Goal: Transaction & Acquisition: Purchase product/service

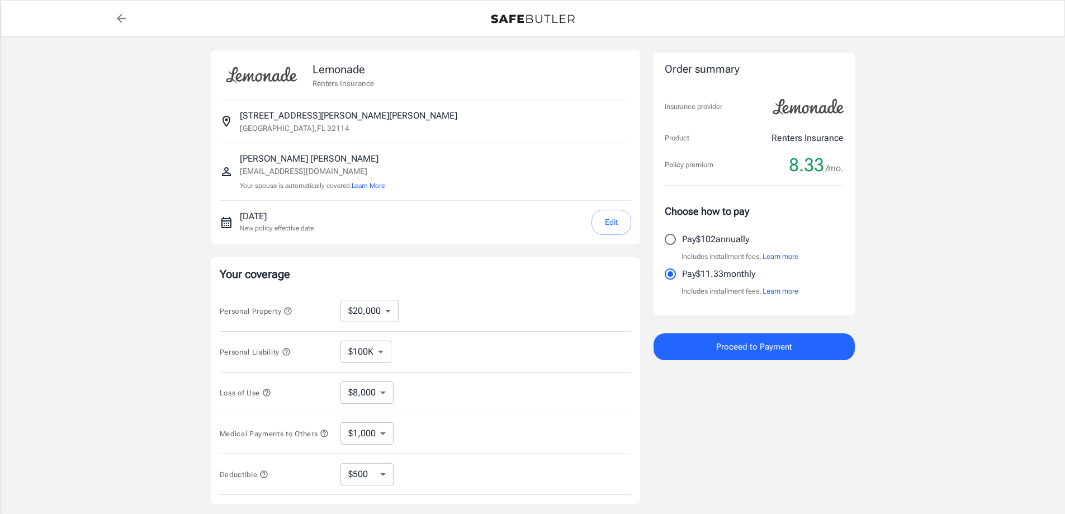
select select "20000"
select select "500"
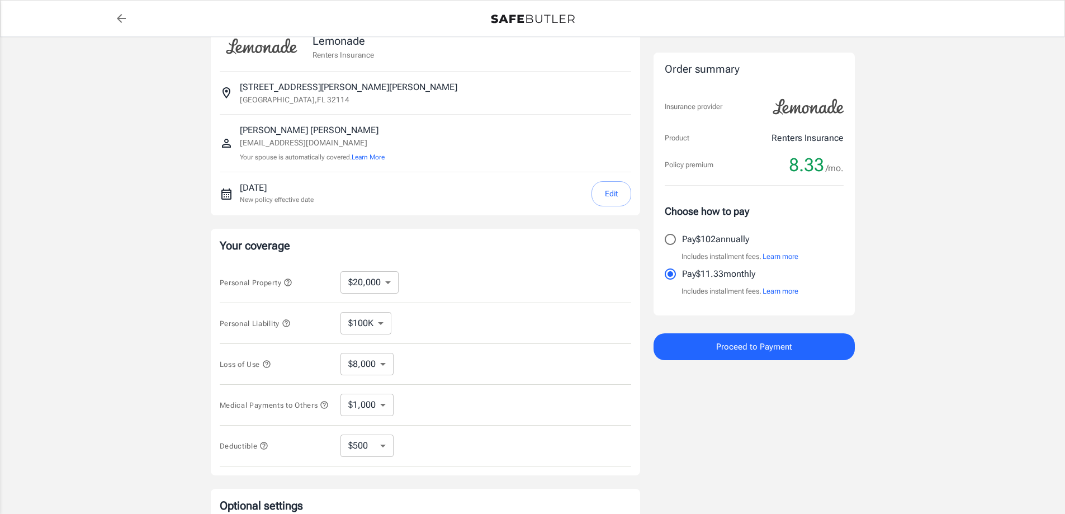
scroll to position [112, 0]
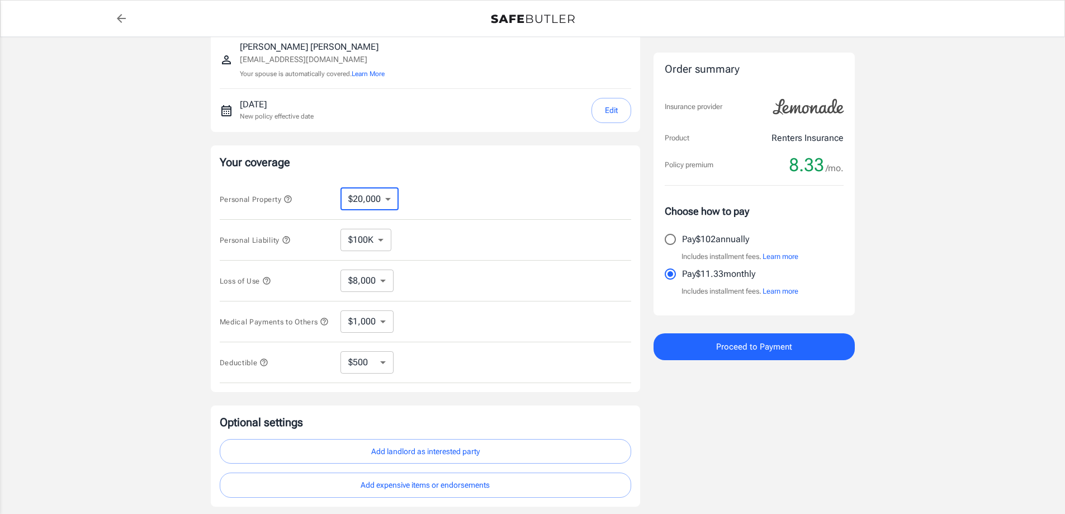
click at [385, 198] on select "$10,000 $20,000 $30,000 $40,000 $50,000 $100K" at bounding box center [370, 199] width 58 height 22
select select "10000"
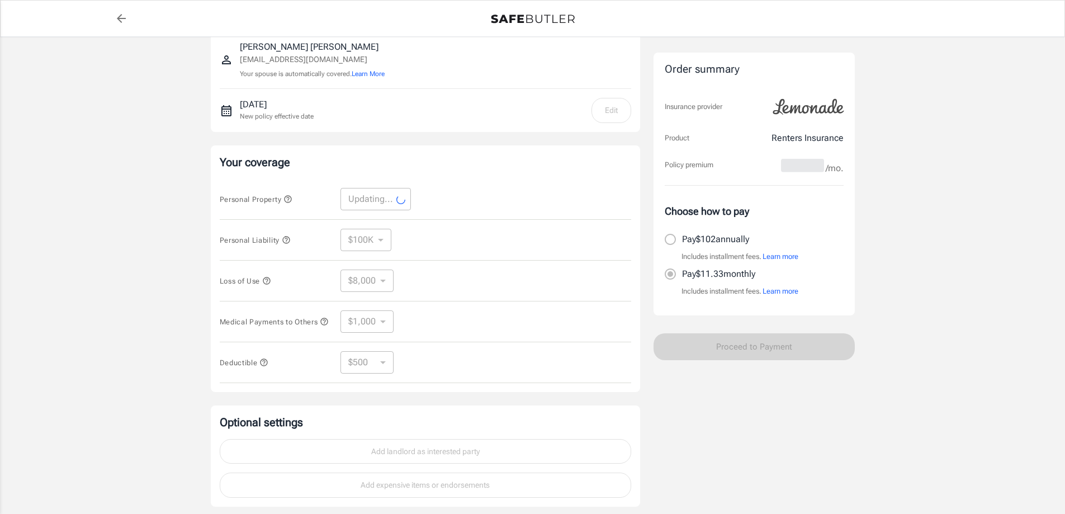
select select "10000"
select select "4000"
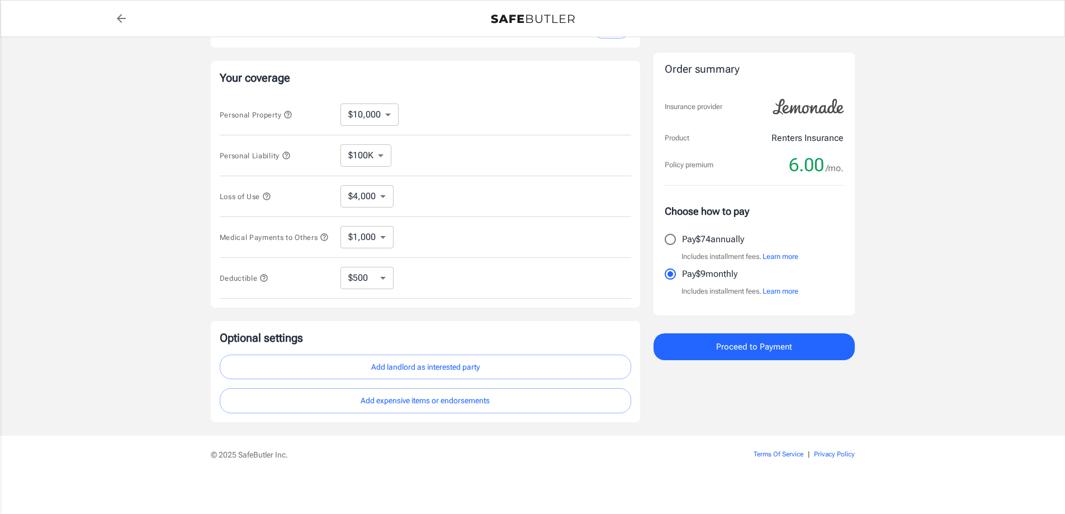
scroll to position [201, 0]
click at [732, 344] on span "Proceed to Payment" at bounding box center [754, 346] width 76 height 15
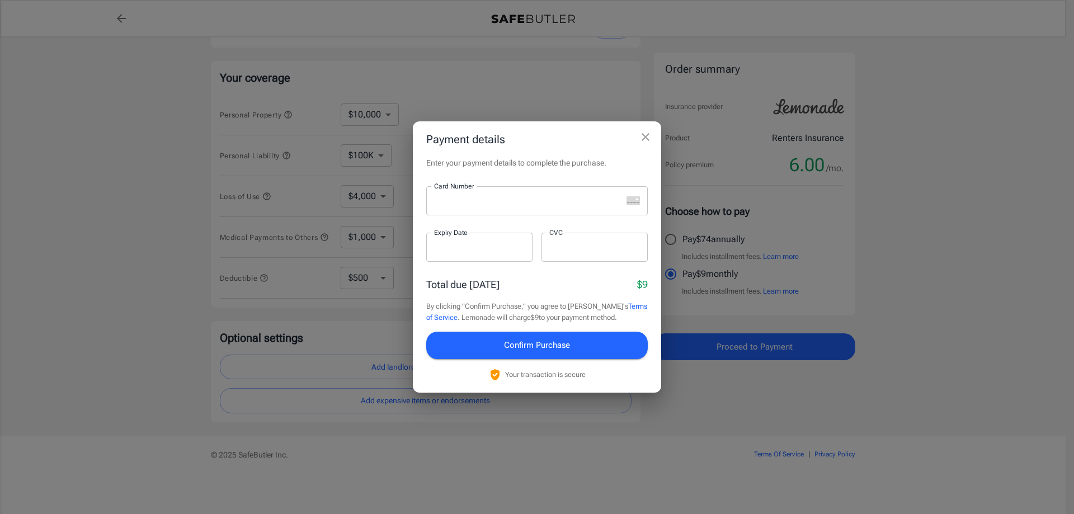
click at [649, 134] on icon "close" at bounding box center [645, 137] width 8 height 8
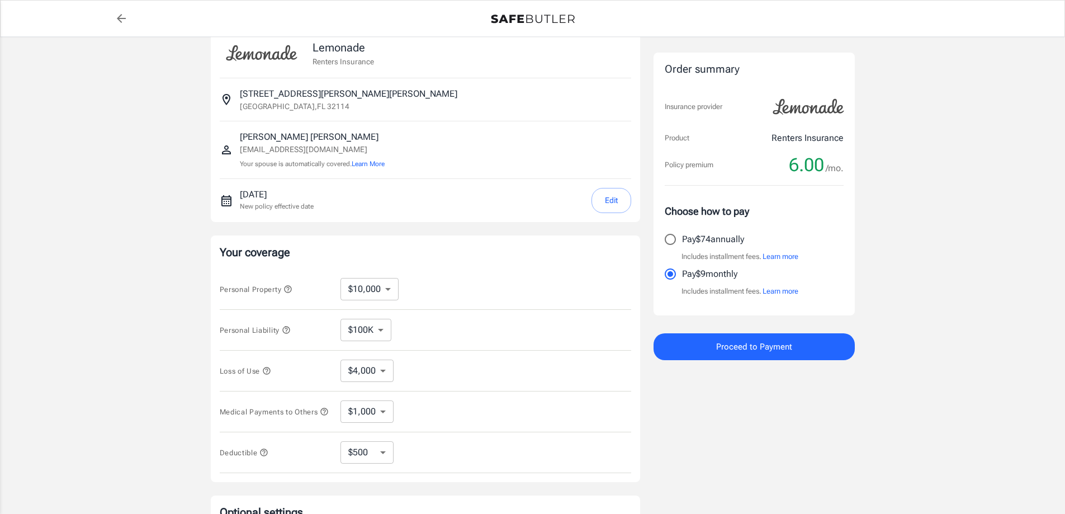
scroll to position [0, 0]
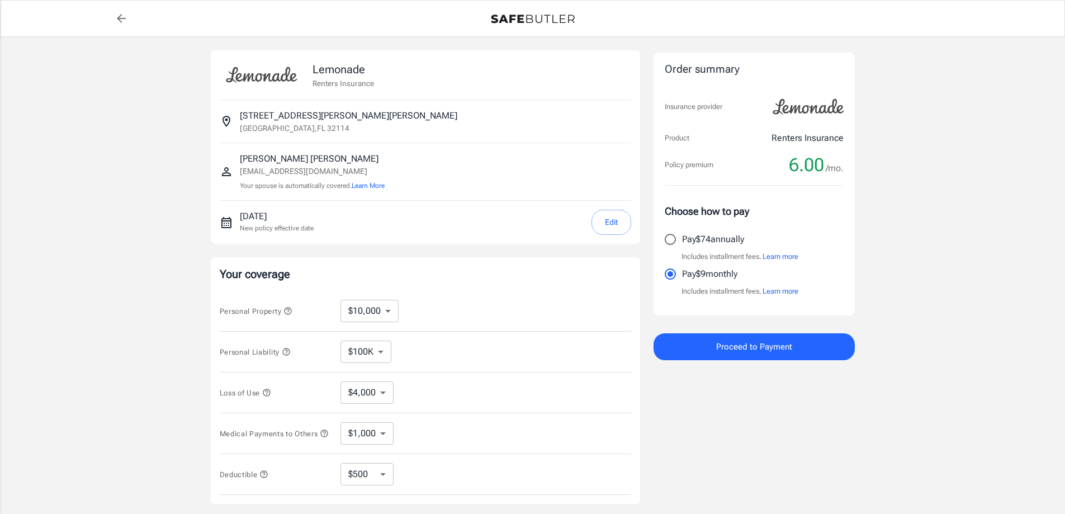
click at [383, 311] on select "$10,000 $20,000 $30,000 $40,000 $50,000 $100K" at bounding box center [370, 311] width 58 height 22
click at [341, 300] on select "$10,000 $20,000 $30,000 $40,000 $50,000 $100K" at bounding box center [370, 311] width 58 height 22
click at [382, 349] on select "$100K $200K $300K $400K $500K" at bounding box center [366, 352] width 51 height 22
click at [386, 310] on select "$10,000 $20,000 $30,000 $40,000 $50,000 $100K" at bounding box center [370, 311] width 58 height 22
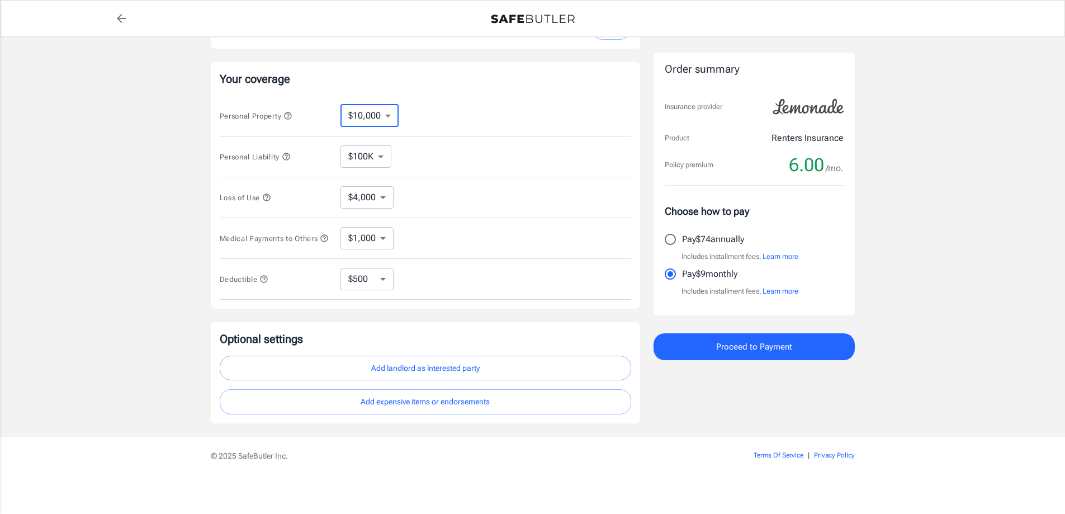
scroll to position [201, 0]
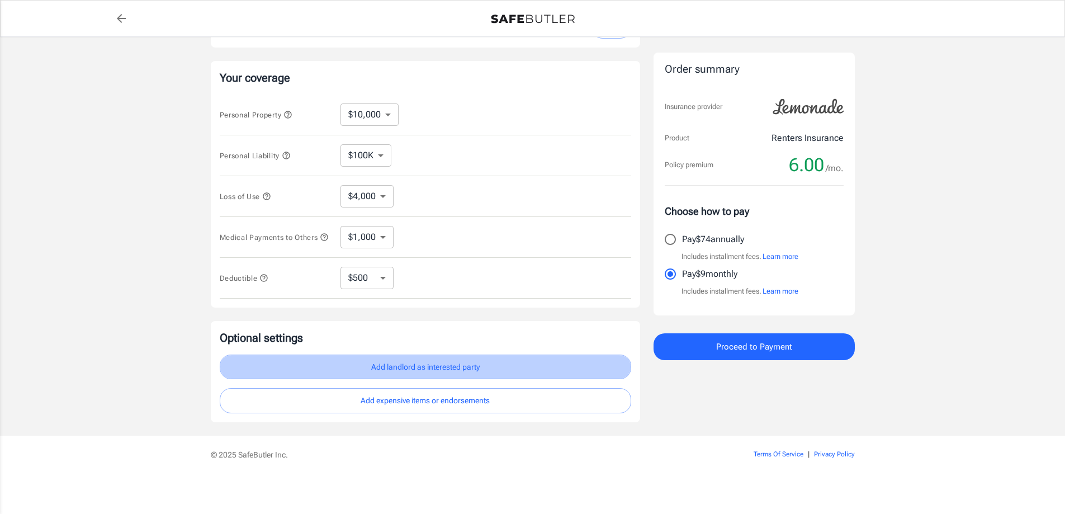
click at [412, 372] on button "Add landlord as interested party" at bounding box center [426, 366] width 412 height 25
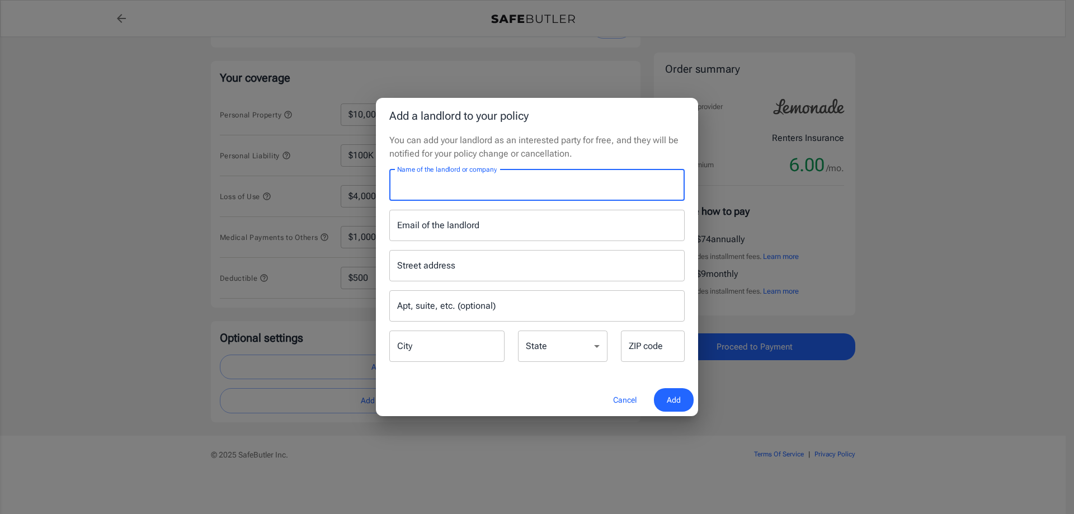
click at [498, 187] on input "Name of the landlord or company" at bounding box center [536, 184] width 295 height 31
click at [497, 190] on input "Name of the landlord or company" at bounding box center [536, 184] width 295 height 31
click at [404, 229] on input "Email of the landlord" at bounding box center [536, 225] width 295 height 31
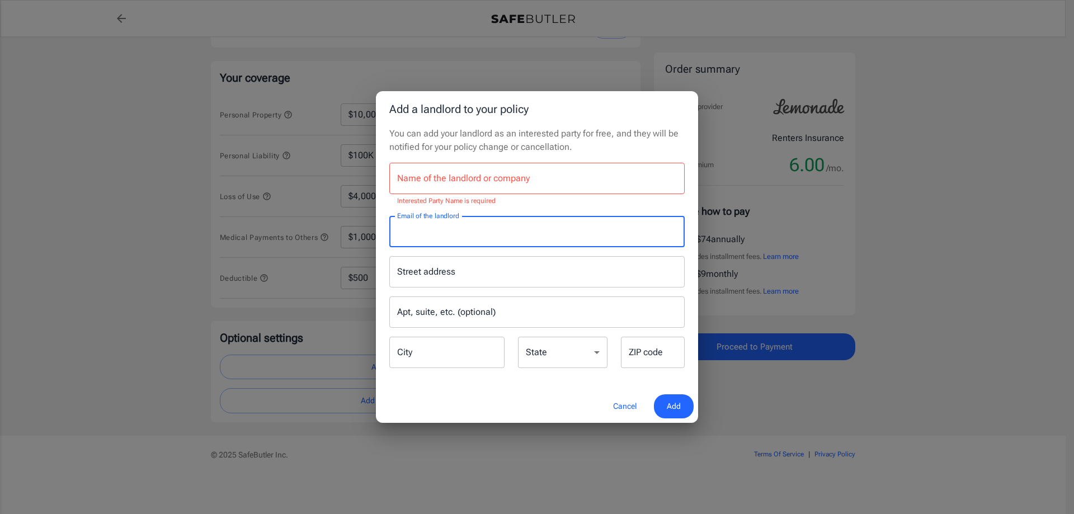
click at [518, 177] on input "Name of the landlord or company" at bounding box center [536, 178] width 295 height 31
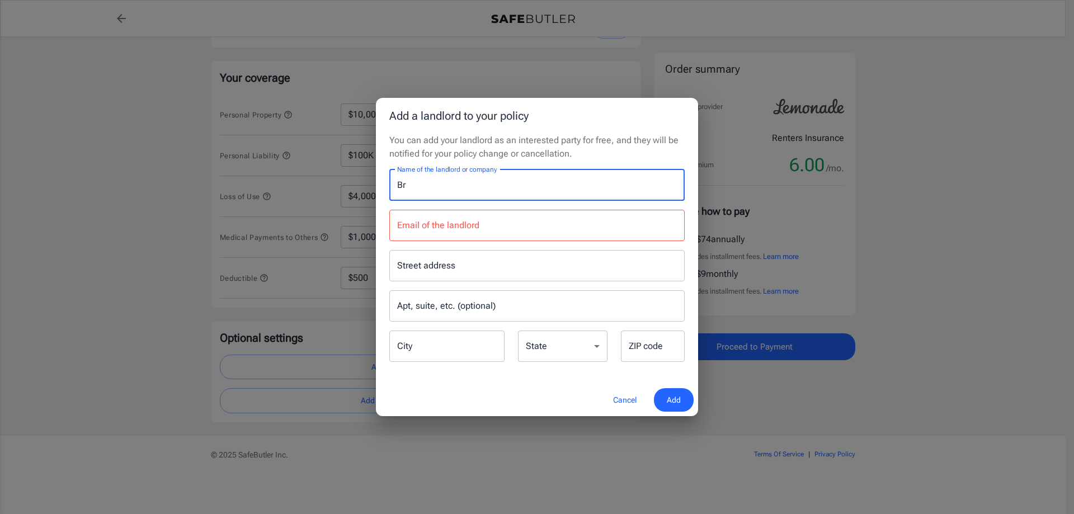
type input "B"
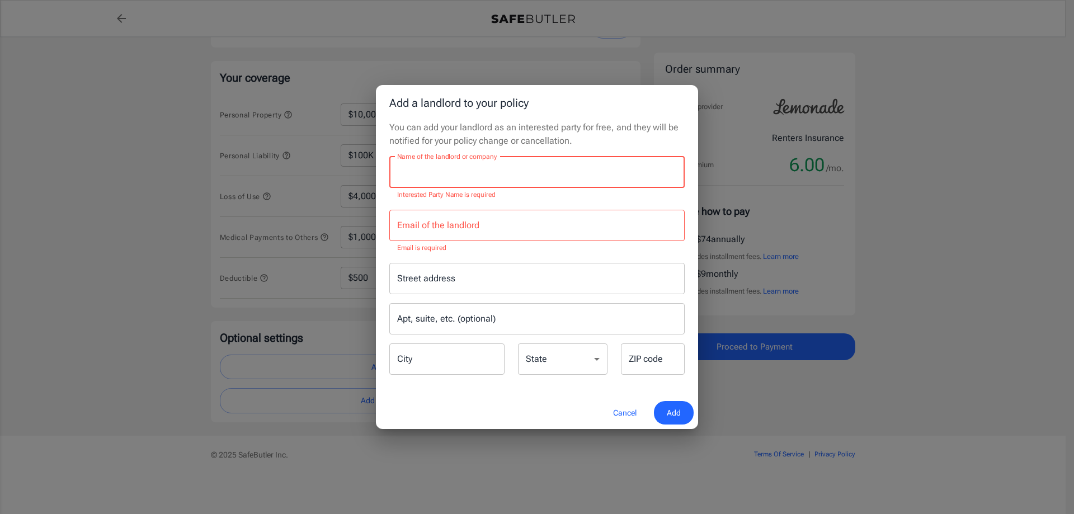
click at [629, 414] on button "Cancel" at bounding box center [624, 413] width 49 height 24
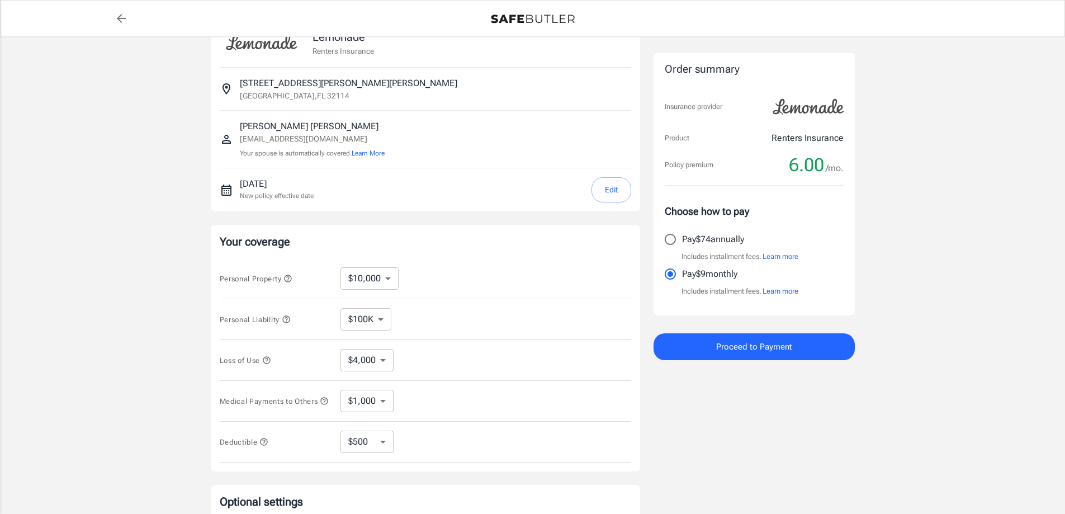
scroll to position [0, 0]
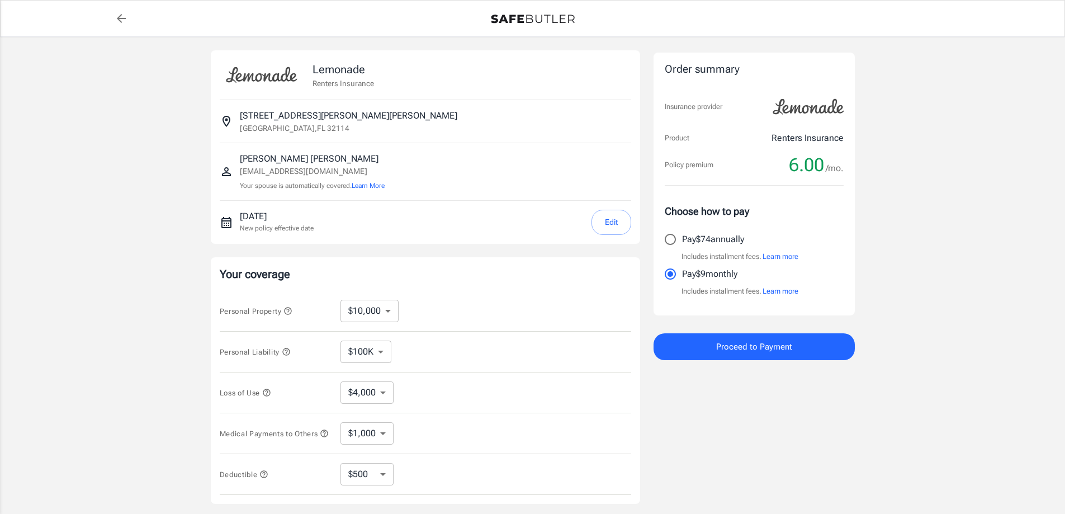
click at [387, 316] on select "$10,000 $20,000 $30,000 $40,000 $50,000 $100K" at bounding box center [370, 311] width 58 height 22
select select "20000"
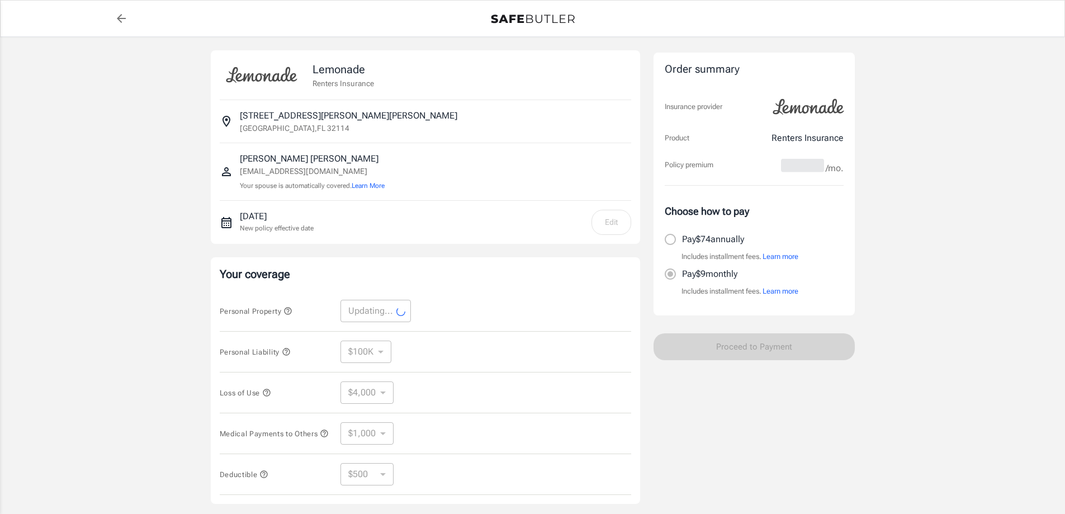
select select "20000"
select select "8000"
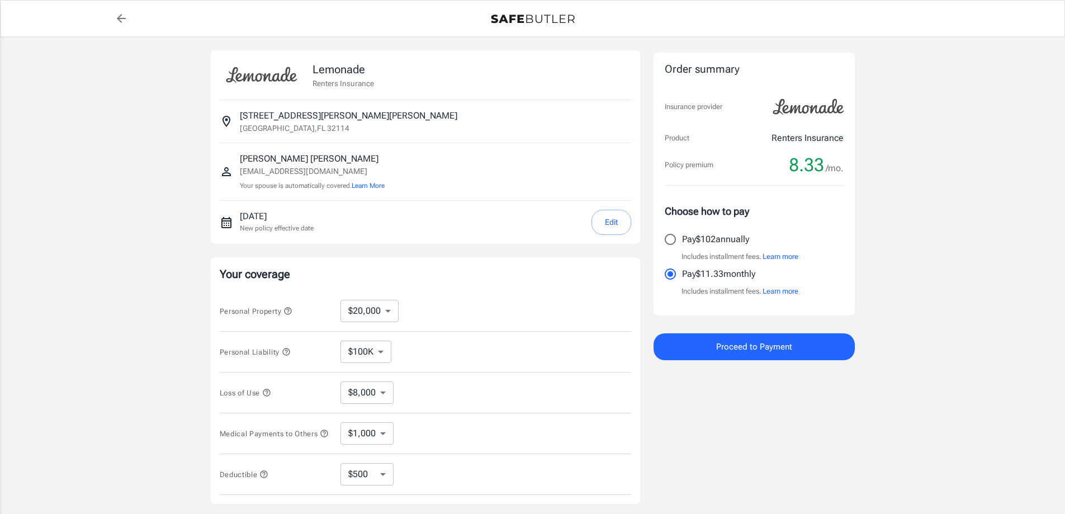
click at [391, 311] on select "$10,000 $20,000 $30,000 $40,000 $50,000 $100K" at bounding box center [370, 311] width 58 height 22
select select "10000"
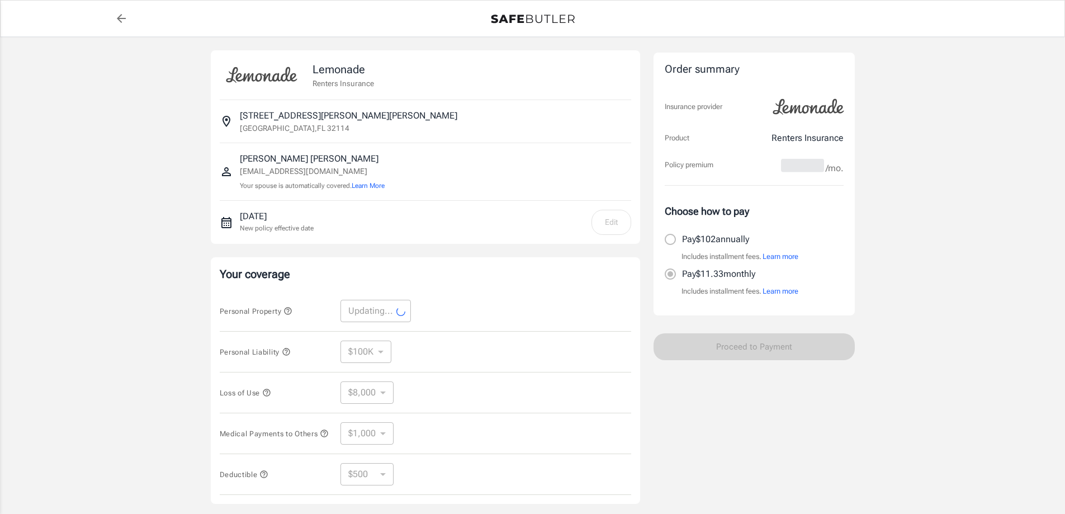
select select "10000"
select select "4000"
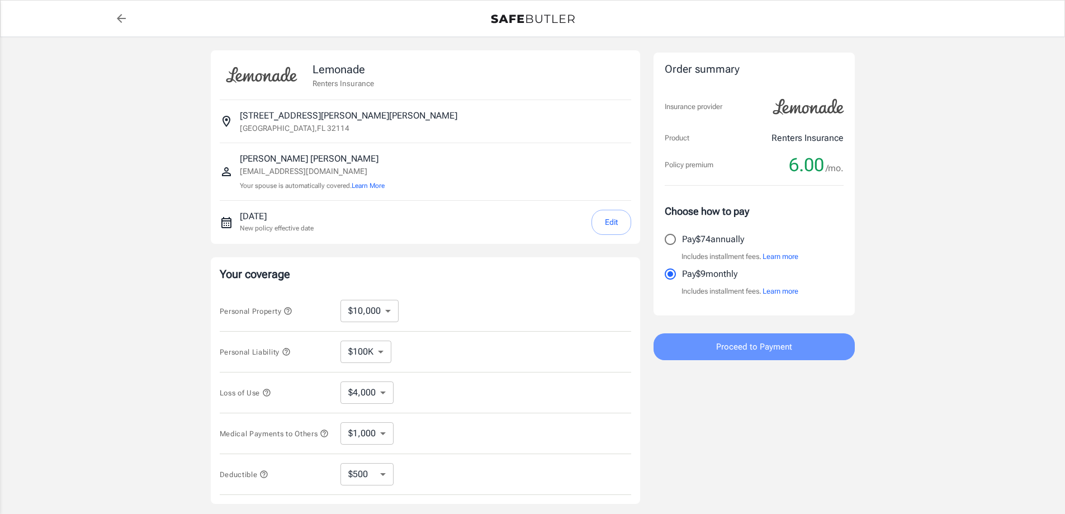
click at [772, 344] on span "Proceed to Payment" at bounding box center [754, 346] width 76 height 15
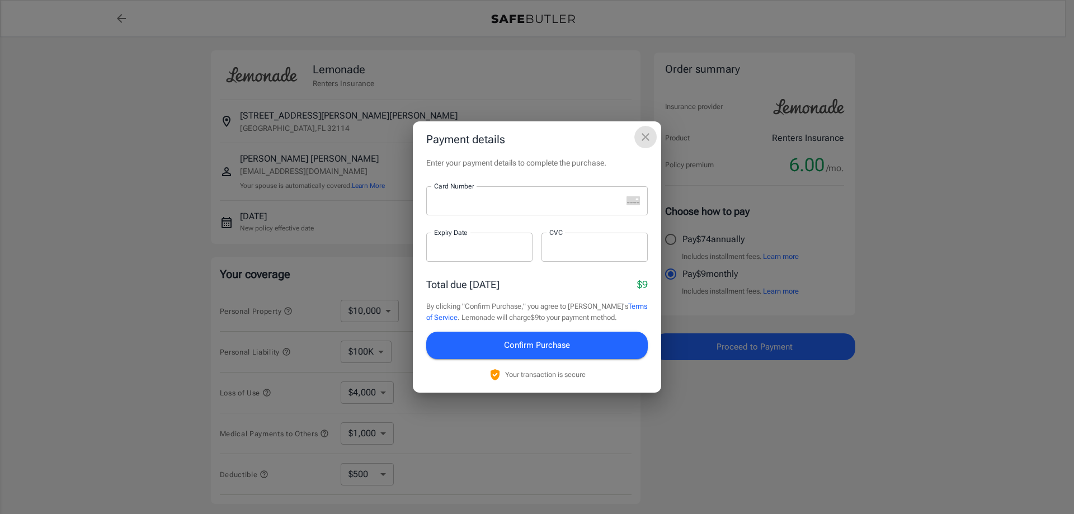
drag, startPoint x: 646, startPoint y: 136, endPoint x: 655, endPoint y: 148, distance: 14.8
click at [644, 139] on icon "close" at bounding box center [645, 136] width 13 height 13
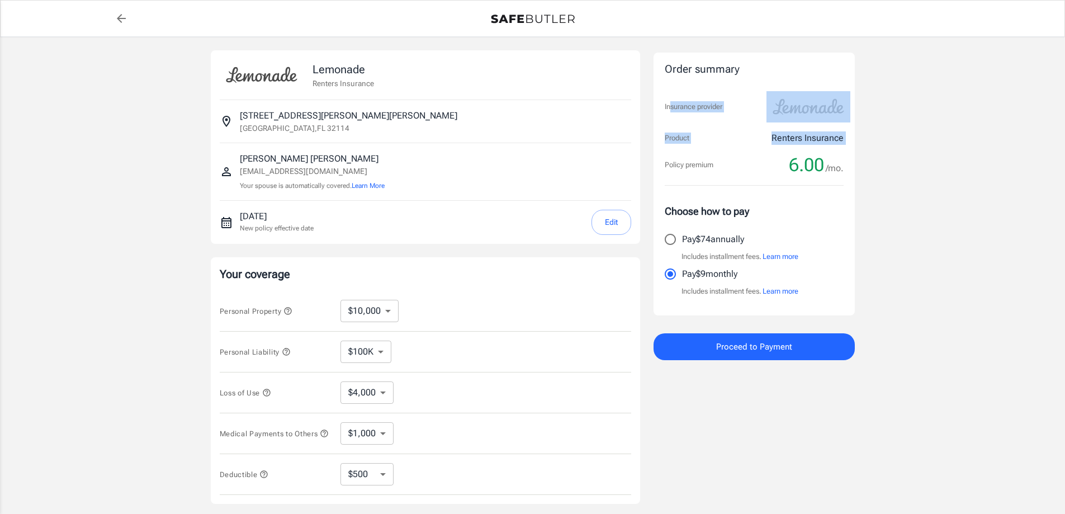
drag, startPoint x: 674, startPoint y: 283, endPoint x: 679, endPoint y: 302, distance: 19.7
click at [679, 302] on div "Order summary Insurance provider Product Renters Insurance Policy premium 6.00 …" at bounding box center [754, 184] width 201 height 263
drag, startPoint x: 431, startPoint y: 319, endPoint x: 377, endPoint y: 317, distance: 54.3
click at [431, 319] on div "Personal Property $10,000 $20,000 $30,000 $40,000 $50,000 $100K ​" at bounding box center [426, 311] width 412 height 41
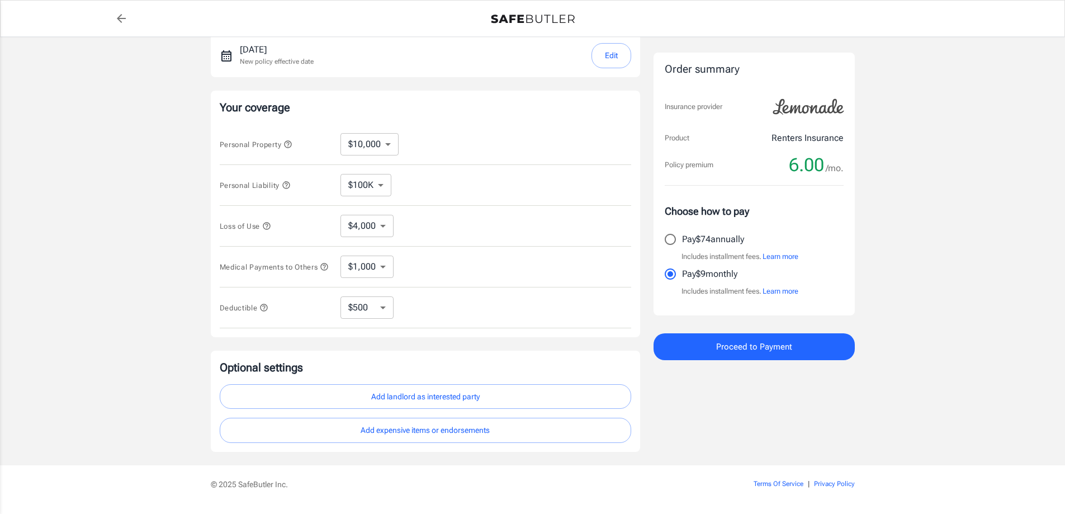
scroll to position [168, 0]
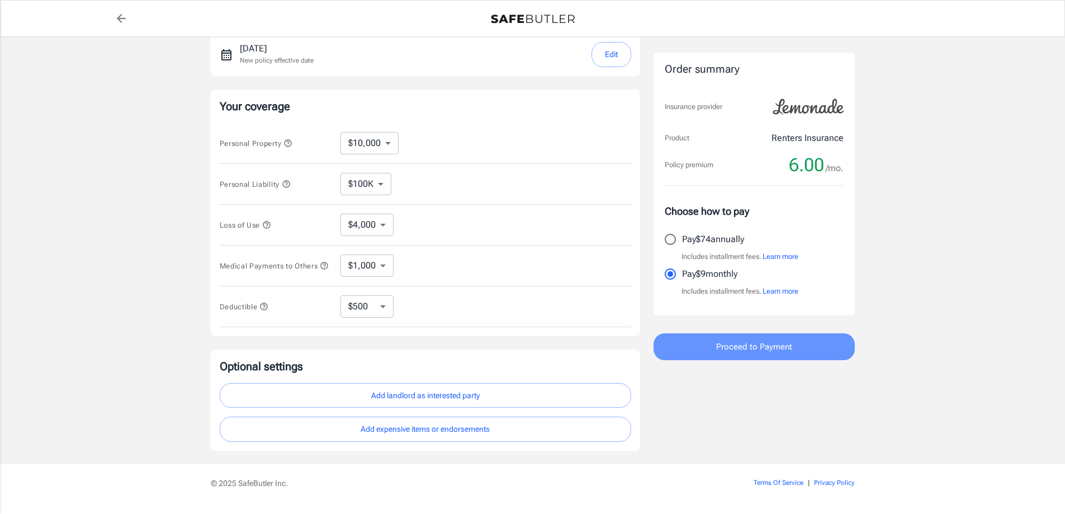
click at [743, 347] on span "Proceed to Payment" at bounding box center [754, 346] width 76 height 15
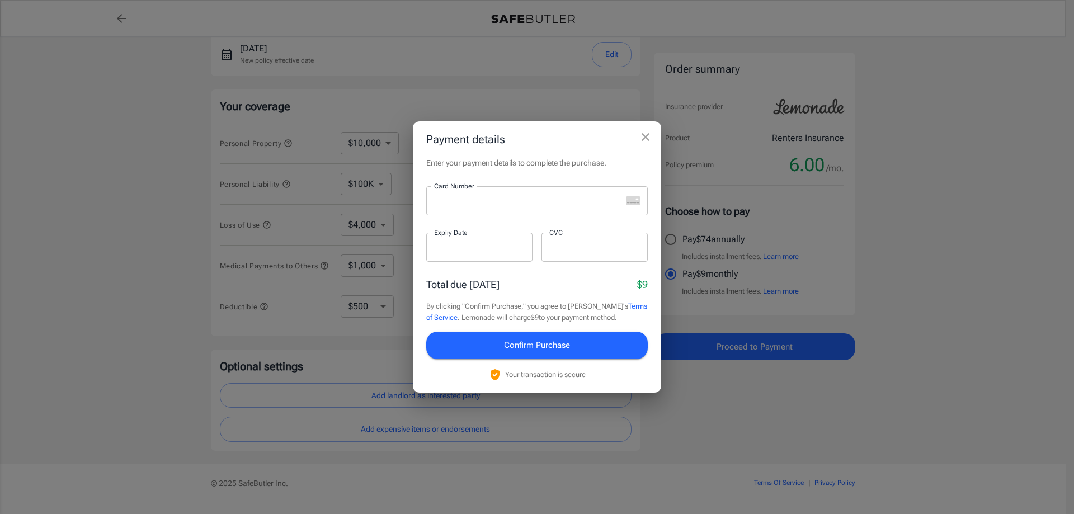
click at [882, 291] on div "Payment details Enter your payment details to complete the purchase. Card Numbe…" at bounding box center [537, 257] width 1074 height 514
click at [644, 134] on icon "close" at bounding box center [645, 136] width 13 height 13
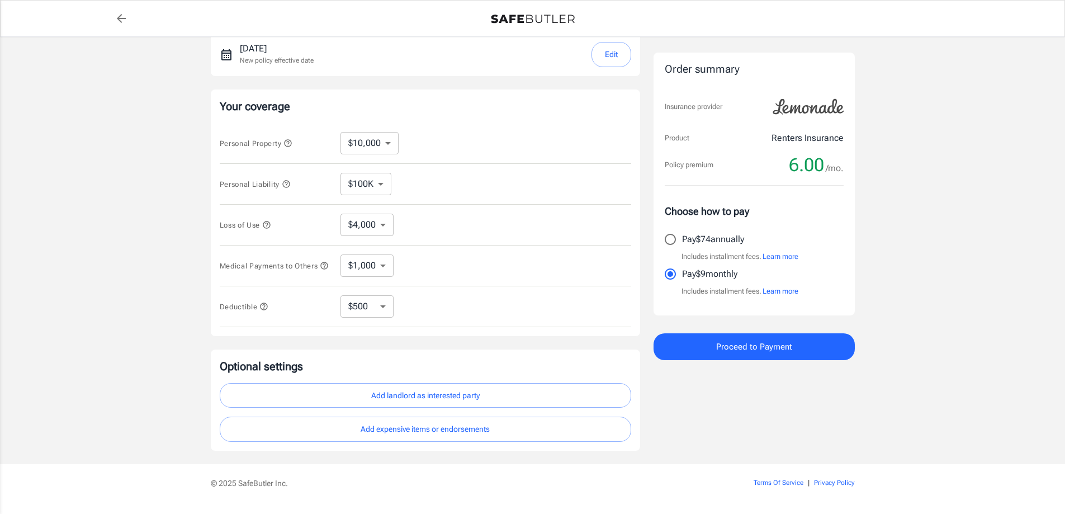
click at [462, 404] on button "Add landlord as interested party" at bounding box center [426, 395] width 412 height 25
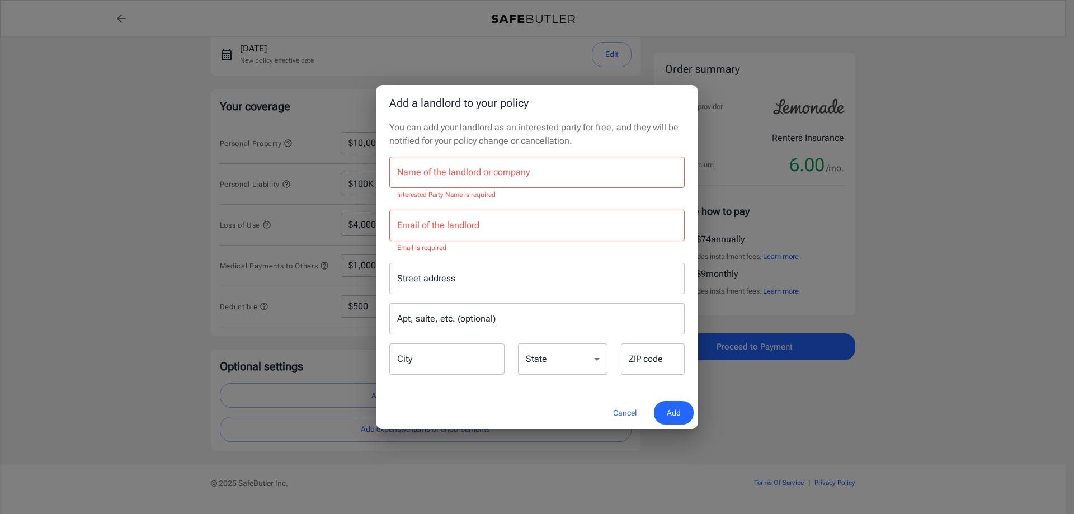
click at [443, 174] on input "Name of the landlord or company" at bounding box center [536, 172] width 295 height 31
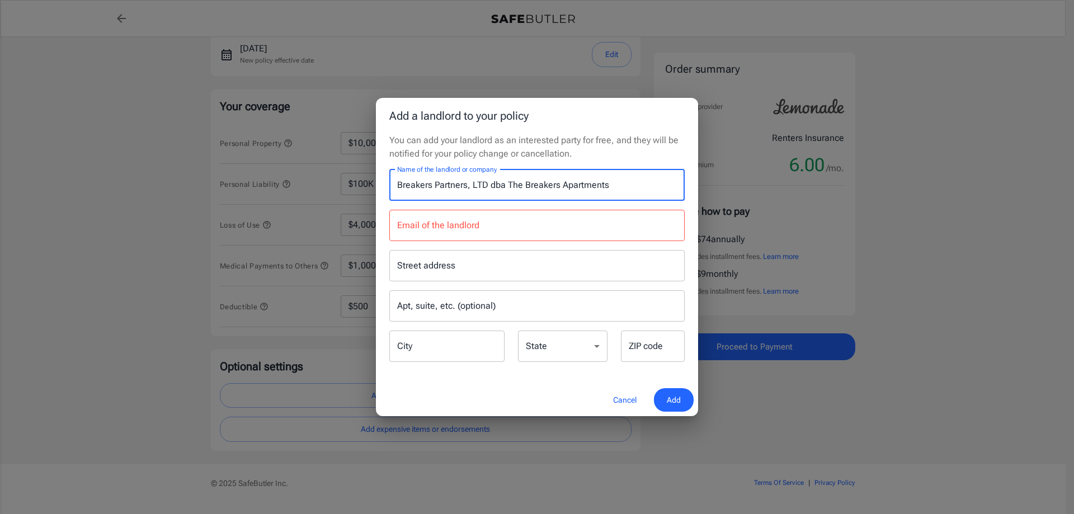
type input "Breakers Partners, LTD dba The Breakers Apartments"
click at [425, 223] on input "Email of the landlord" at bounding box center [536, 225] width 295 height 31
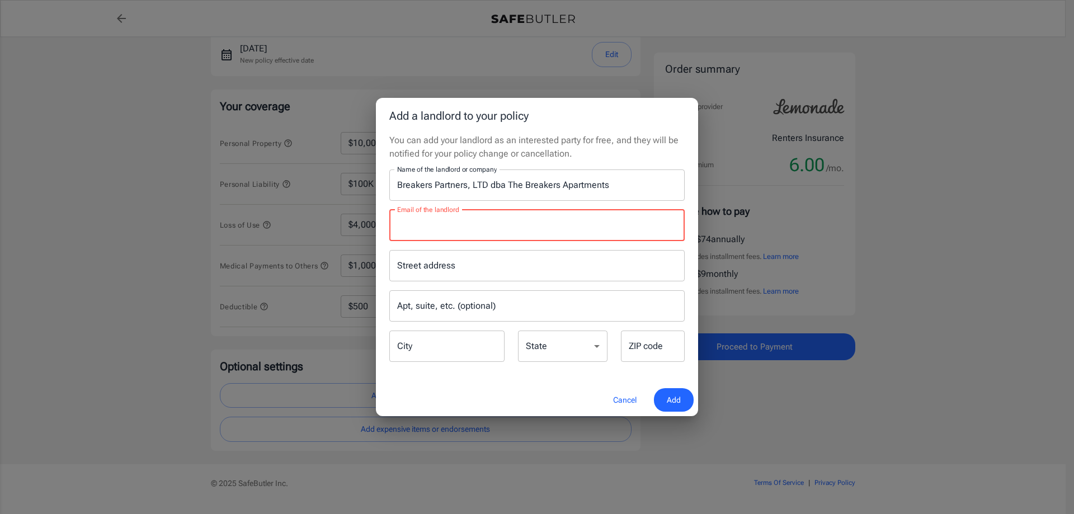
click at [415, 275] on input "Street address" at bounding box center [536, 265] width 285 height 21
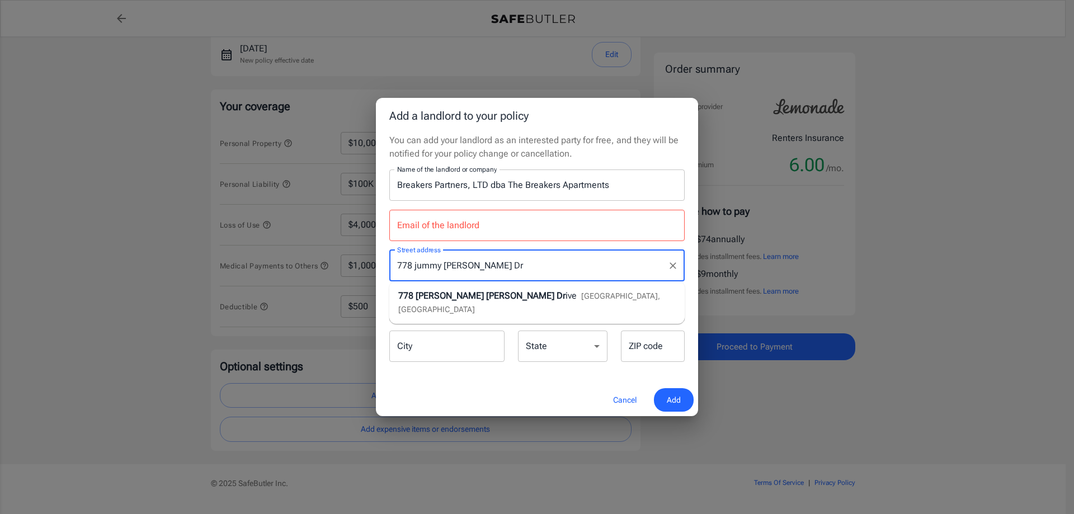
click at [494, 297] on span "Daytona Beach, FL" at bounding box center [529, 302] width 262 height 22
type input "778 Jimmy Ann Drive"
type input "Daytona Beach"
select select "FL"
type input "32114"
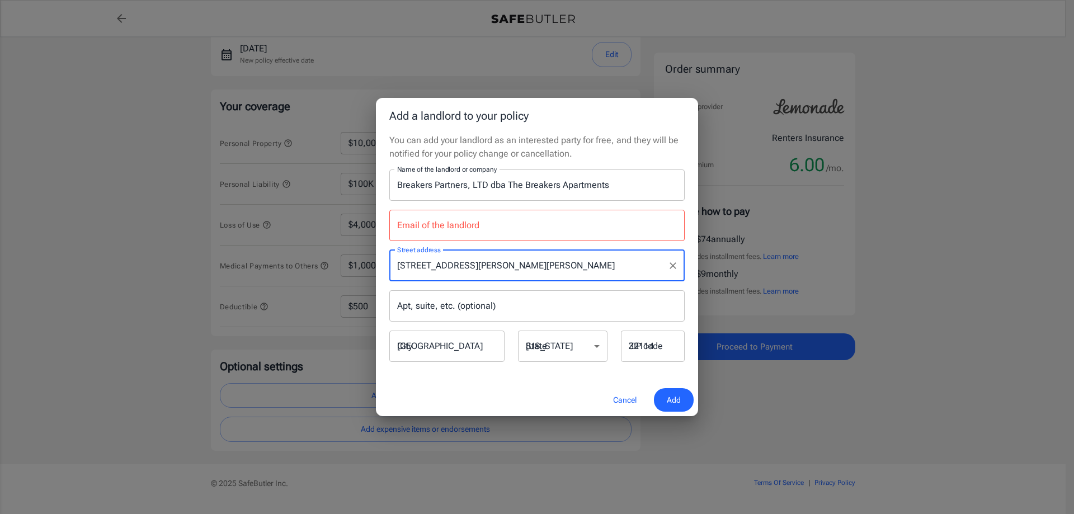
type input "778 Jimmy Ann Drive"
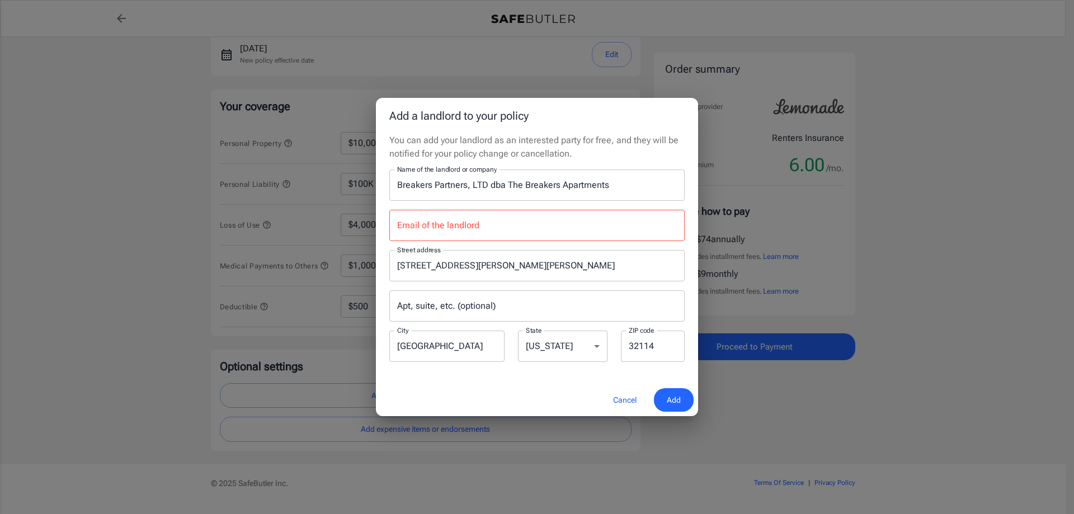
click at [465, 220] on input "Email of the landlord" at bounding box center [536, 225] width 295 height 31
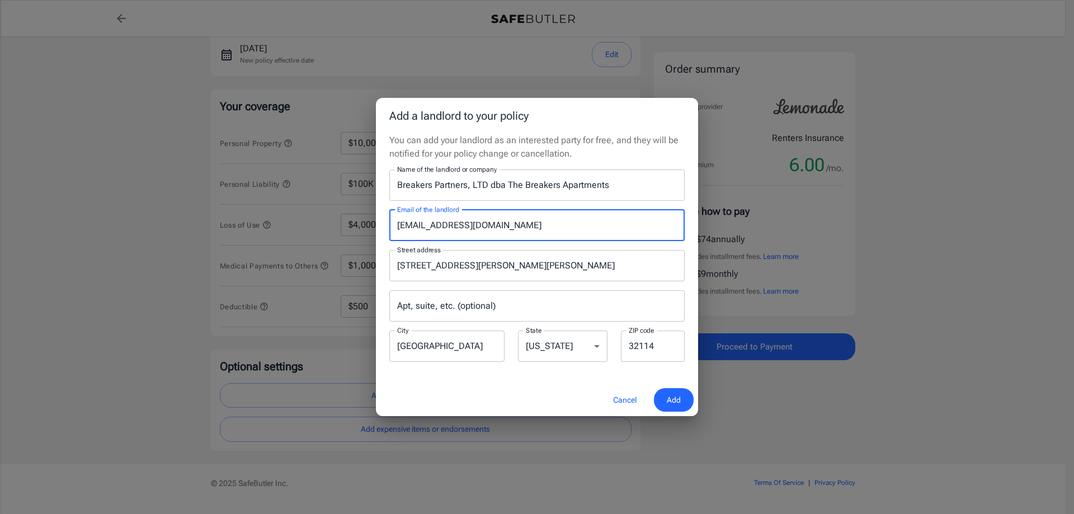
click at [494, 225] on input "brleasing@cpsinc.org" at bounding box center [536, 225] width 295 height 31
type input "brleasing@cpsinc.org"
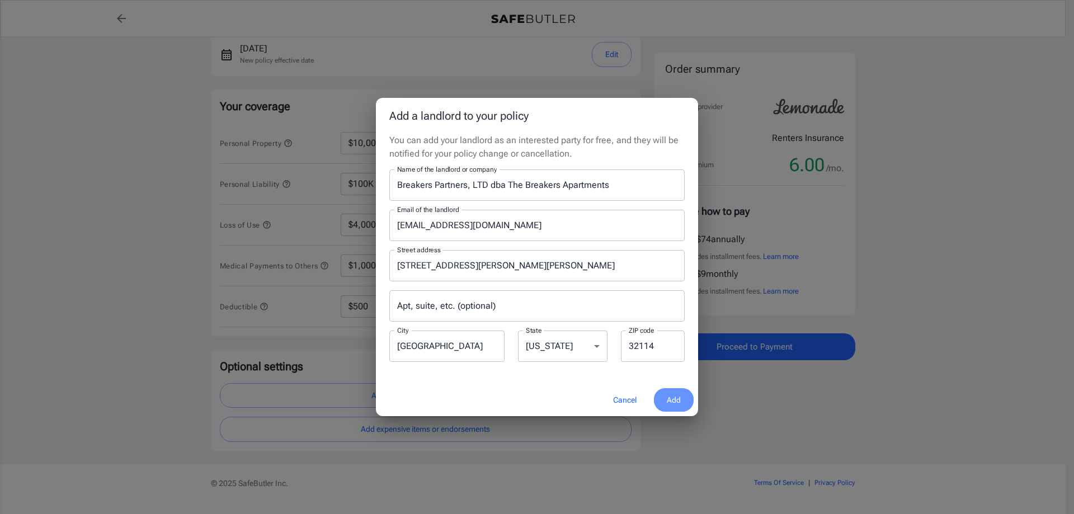
click at [672, 402] on span "Add" at bounding box center [673, 400] width 14 height 14
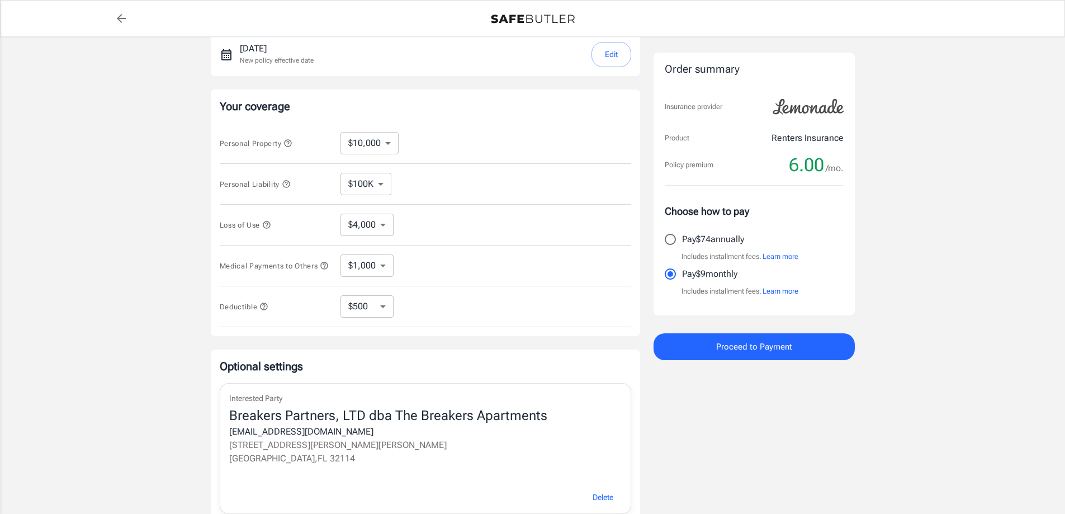
click at [758, 348] on span "Proceed to Payment" at bounding box center [754, 346] width 76 height 15
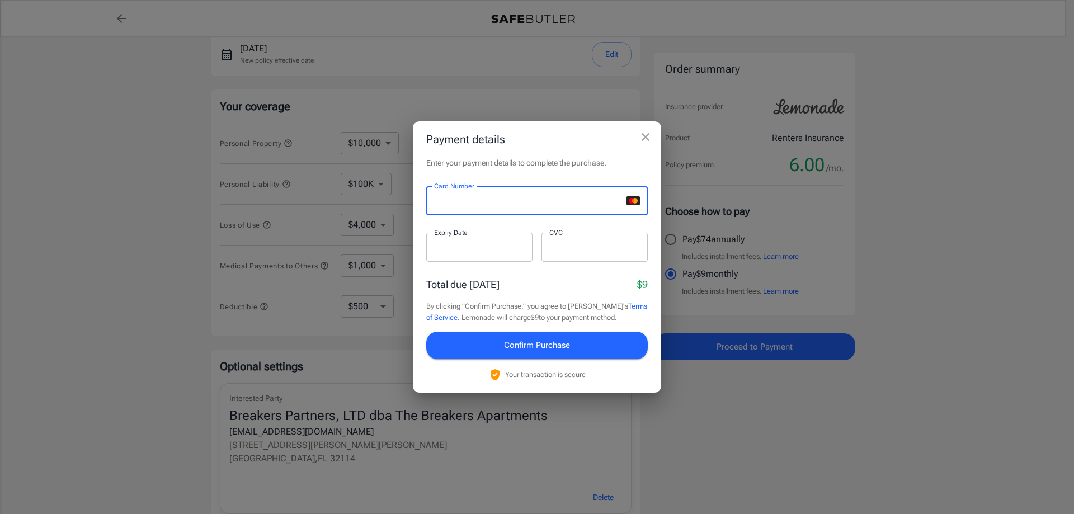
click at [720, 433] on div "Payment details Enter your payment details to complete the purchase. Card Numbe…" at bounding box center [537, 257] width 1074 height 514
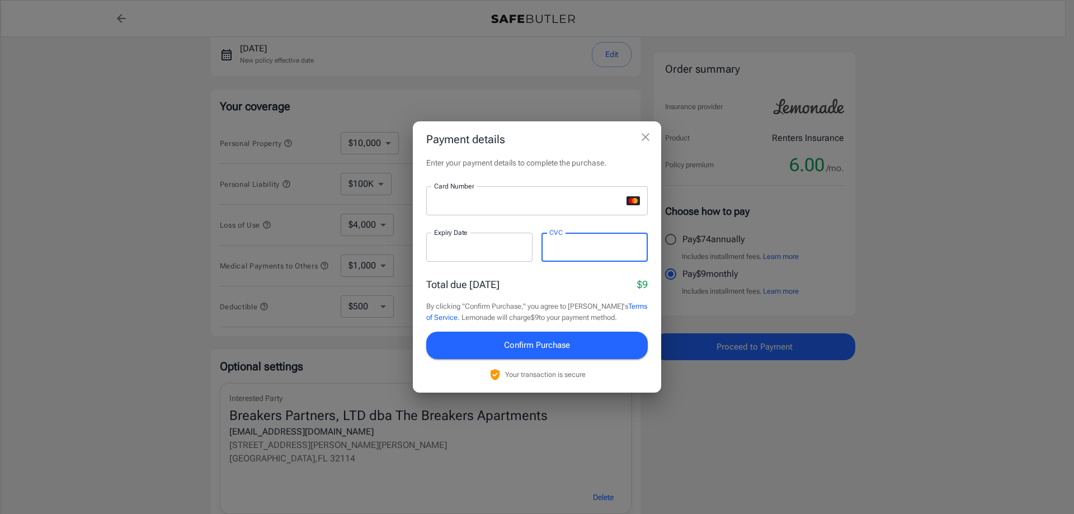
click at [537, 345] on span "Confirm Purchase" at bounding box center [537, 345] width 66 height 15
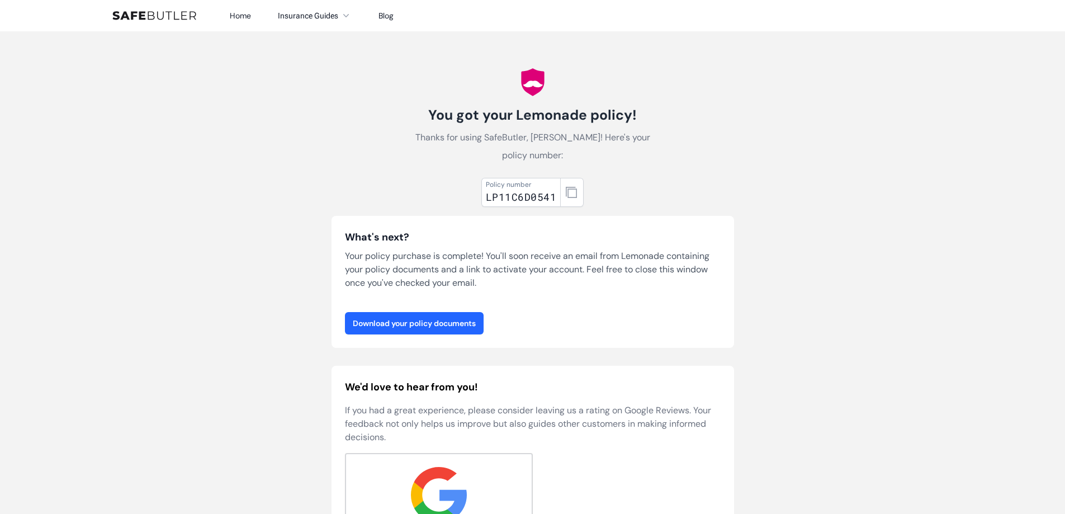
click at [408, 324] on link "Download your policy documents" at bounding box center [414, 323] width 139 height 22
